Goal: Information Seeking & Learning: Learn about a topic

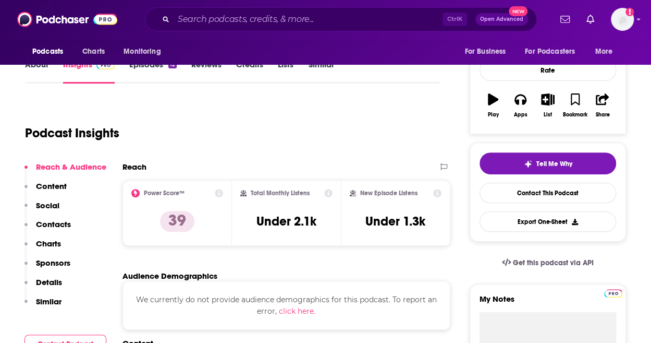
scroll to position [60, 0]
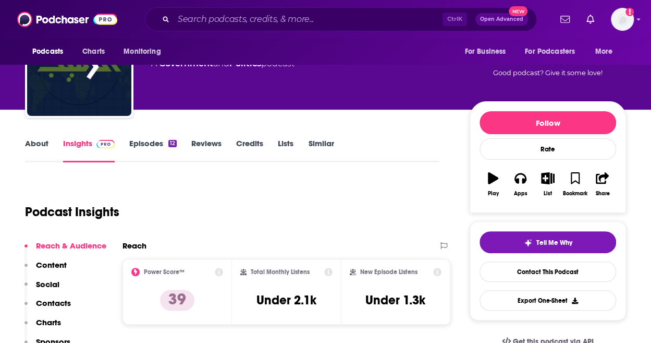
click at [149, 149] on link "Episodes 12" at bounding box center [152, 150] width 47 height 24
